Goal: Find specific page/section: Find specific page/section

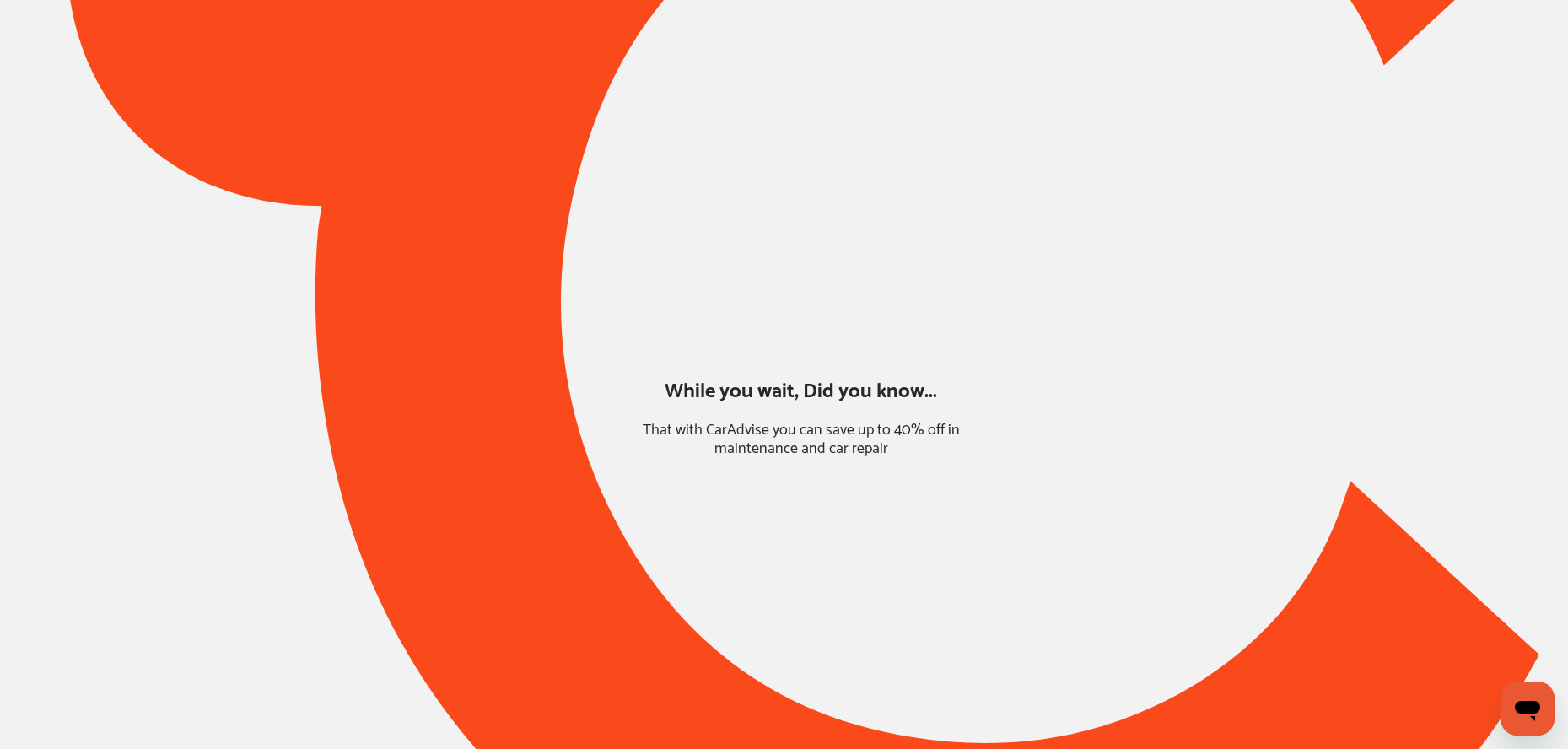
type input "*****"
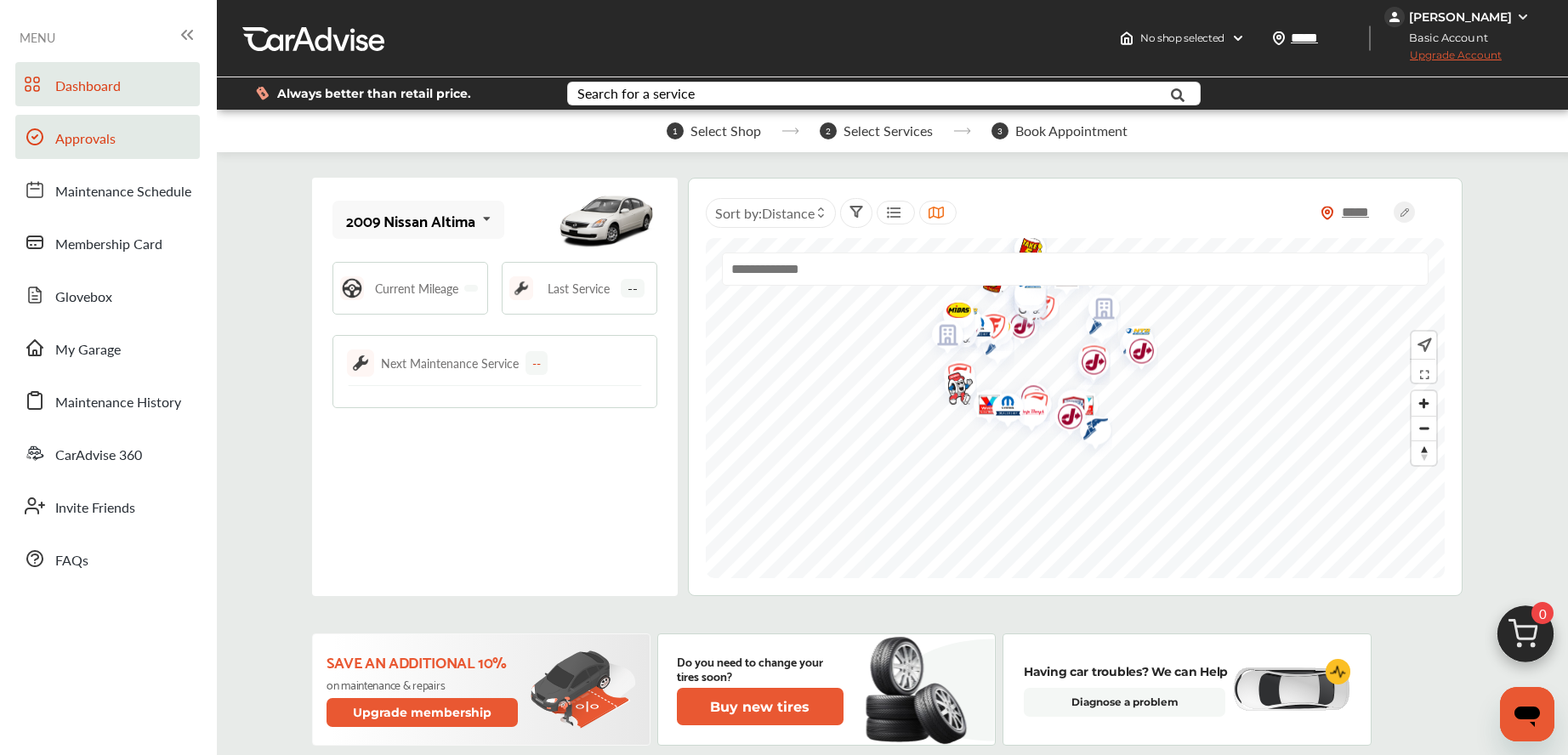
click at [118, 154] on link "Approvals" at bounding box center [107, 136] width 184 height 44
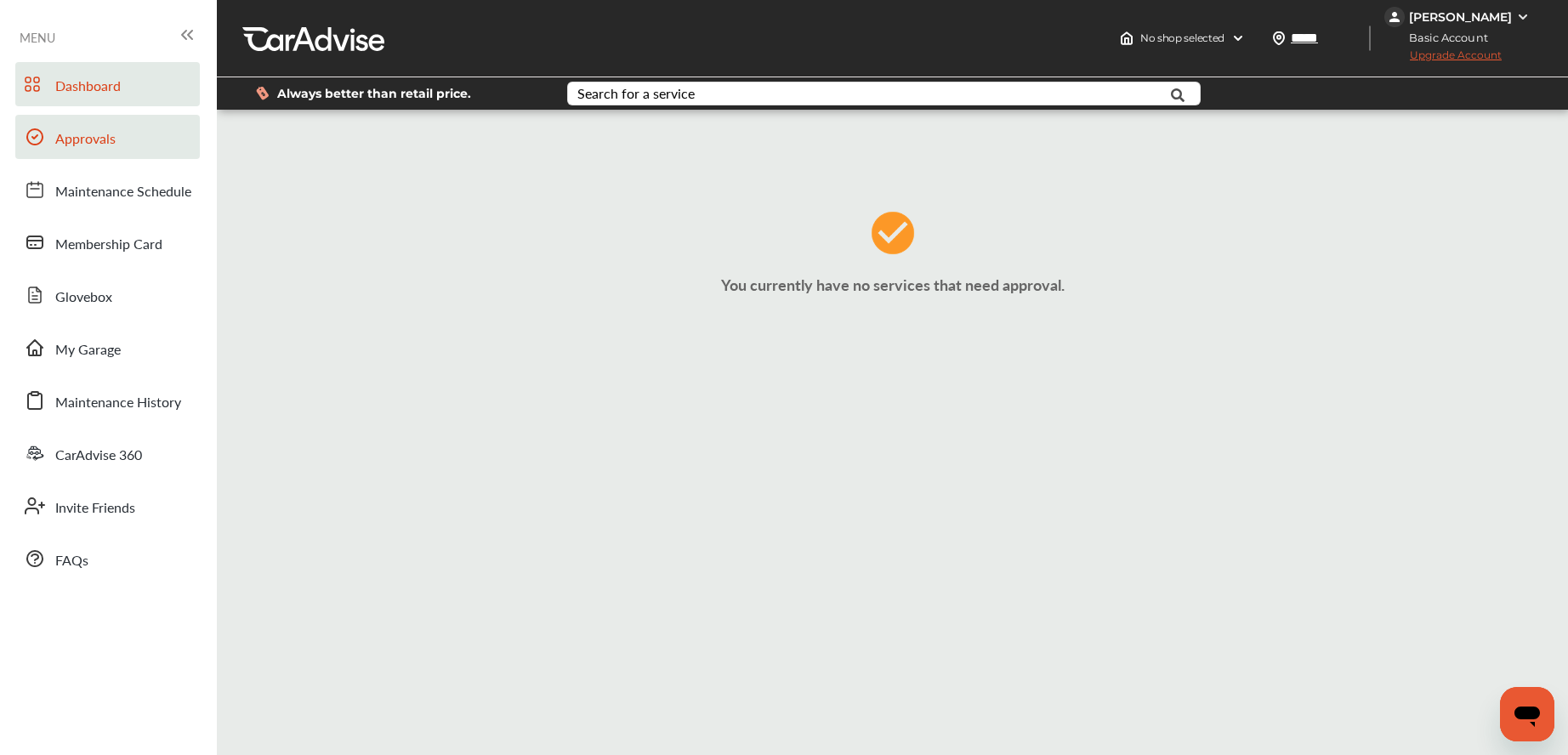
click at [134, 72] on link "Dashboard" at bounding box center [107, 84] width 184 height 44
